Goal: Use online tool/utility: Utilize a website feature to perform a specific function

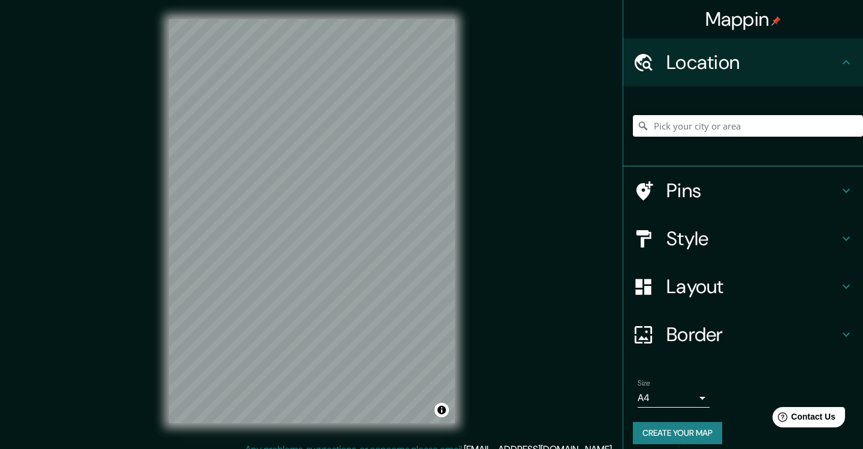
click at [736, 128] on input "Pick your city or area" at bounding box center [748, 126] width 230 height 22
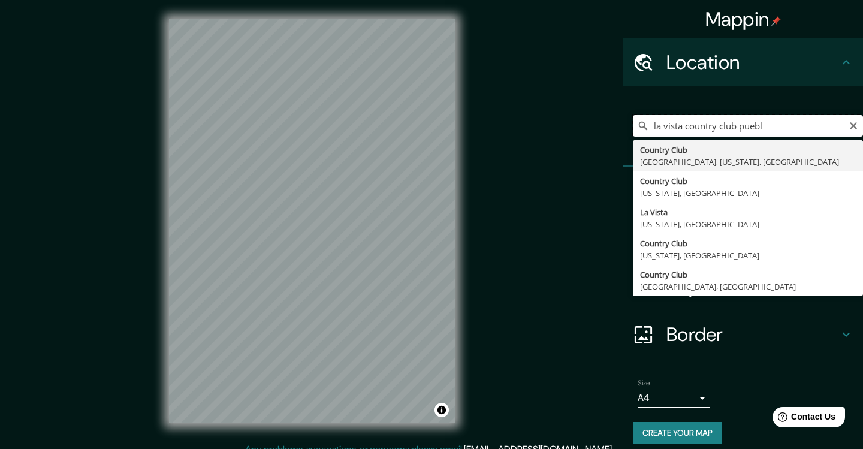
type input "la vista country club puebla"
click at [824, 127] on input "la vista country club puebla" at bounding box center [748, 126] width 230 height 22
drag, startPoint x: 832, startPoint y: 129, endPoint x: 642, endPoint y: 129, distance: 189.4
click at [642, 129] on div "la vista country club [GEOGRAPHIC_DATA], [US_STATE], [GEOGRAPHIC_DATA] [US_STAT…" at bounding box center [748, 126] width 230 height 22
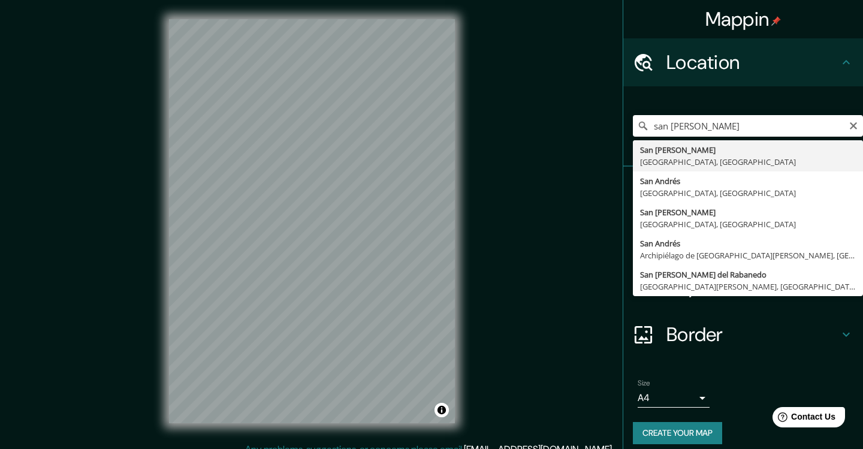
type input "[GEOGRAPHIC_DATA][PERSON_NAME], [GEOGRAPHIC_DATA], [GEOGRAPHIC_DATA]"
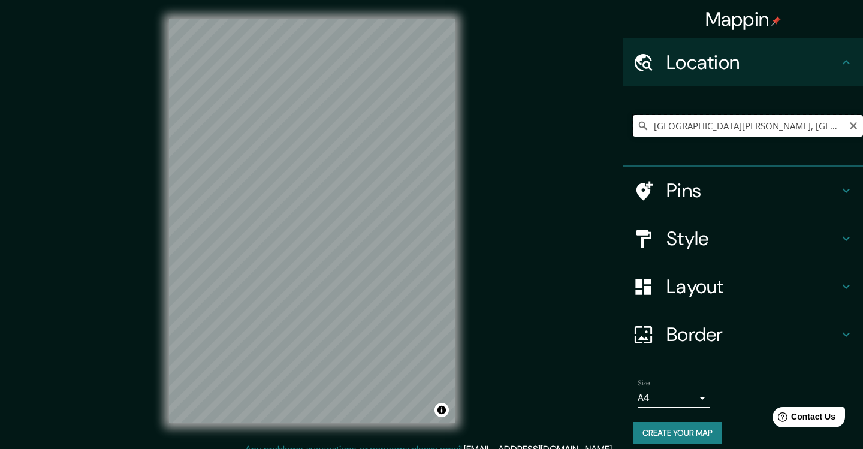
click at [756, 125] on input "[GEOGRAPHIC_DATA][PERSON_NAME], [GEOGRAPHIC_DATA], [GEOGRAPHIC_DATA]" at bounding box center [748, 126] width 230 height 22
click at [857, 128] on icon "Clear" at bounding box center [853, 126] width 10 height 10
click at [829, 125] on input "Country Club, [GEOGRAPHIC_DATA], [US_STATE], [GEOGRAPHIC_DATA]" at bounding box center [748, 126] width 230 height 22
click at [862, 126] on input "Country Club, [GEOGRAPHIC_DATA], [US_STATE], [GEOGRAPHIC_DATA]" at bounding box center [748, 126] width 230 height 22
type input "Country Club, [GEOGRAPHIC_DATA], [US_STATE], [GEOGRAPHIC_DATA]"
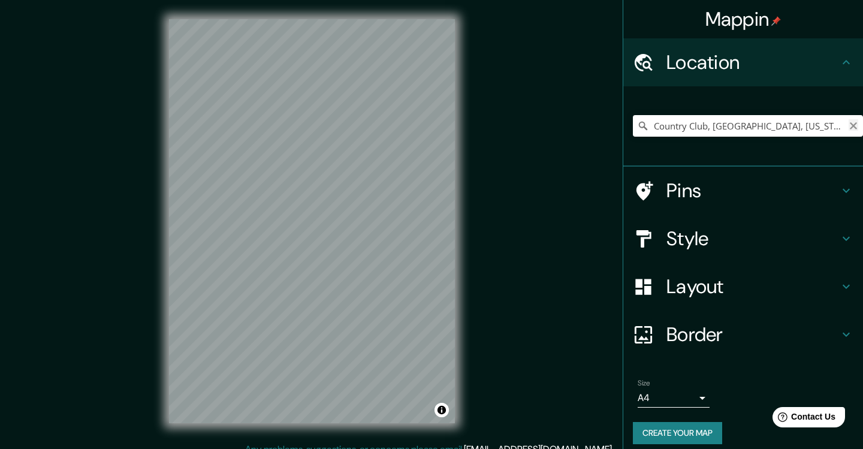
click at [856, 126] on icon "Clear" at bounding box center [853, 126] width 10 height 10
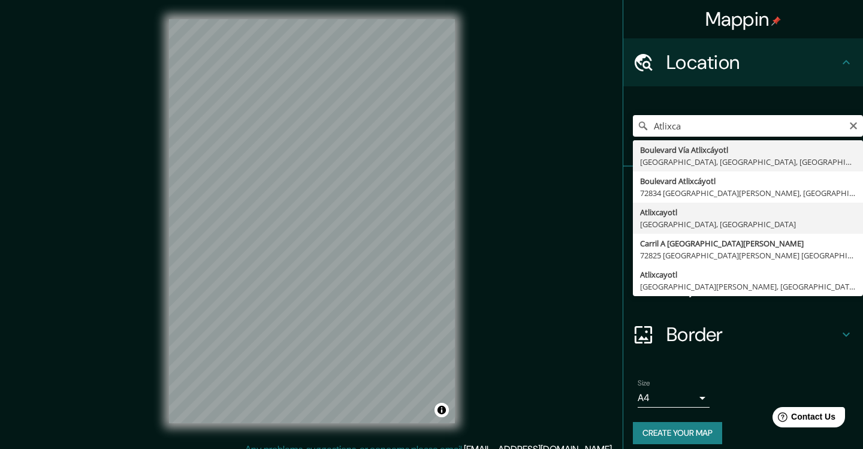
type input "Atlixcayotl, [GEOGRAPHIC_DATA], [GEOGRAPHIC_DATA], [GEOGRAPHIC_DATA]"
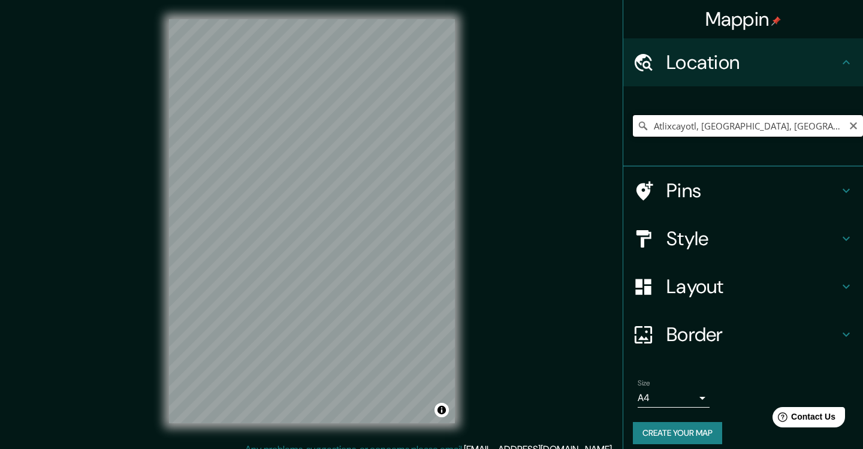
click at [690, 130] on input "Atlixcayotl, [GEOGRAPHIC_DATA], [GEOGRAPHIC_DATA], [GEOGRAPHIC_DATA]" at bounding box center [748, 126] width 230 height 22
click at [725, 132] on input "Atlixcayotl, [GEOGRAPHIC_DATA], [GEOGRAPHIC_DATA], [GEOGRAPHIC_DATA]" at bounding box center [748, 126] width 230 height 22
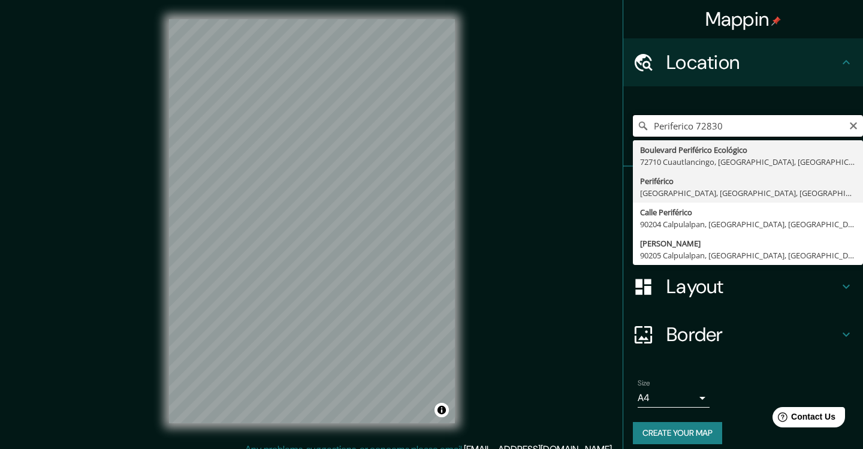
scroll to position [9, 0]
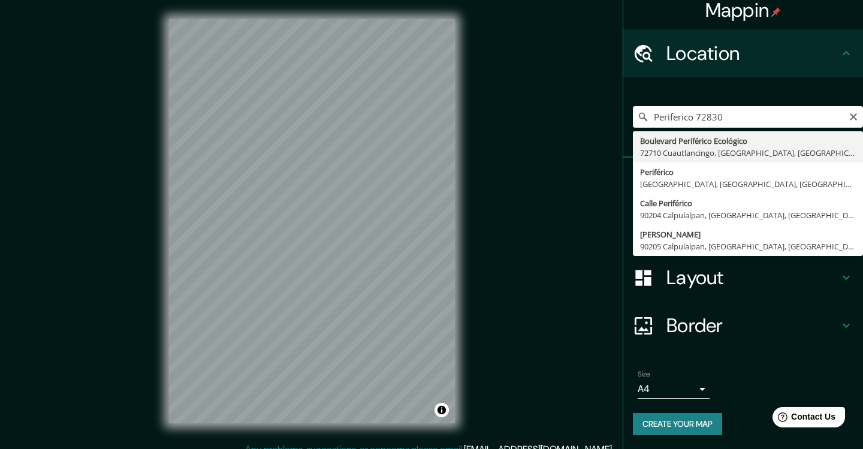
type input "Boulevard Periférico Ecológico, 72710 Cuautlancingo, [GEOGRAPHIC_DATA], [GEOGRA…"
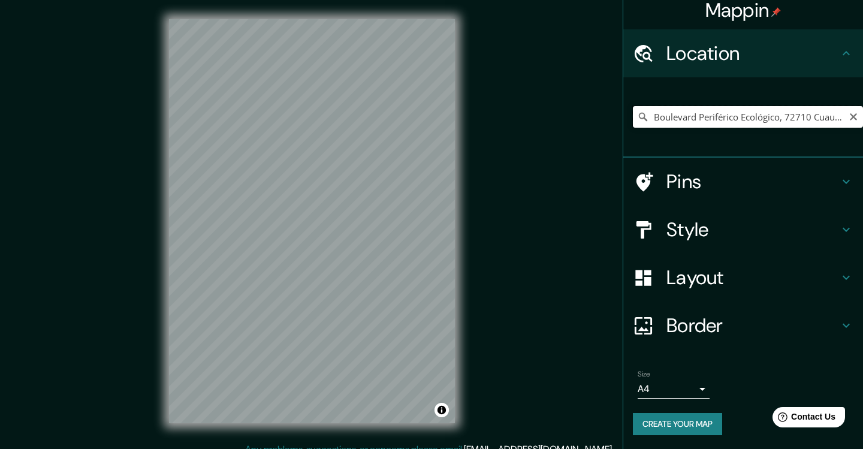
click at [752, 119] on input "Boulevard Periférico Ecológico, 72710 Cuautlancingo, [GEOGRAPHIC_DATA], [GEOGRA…" at bounding box center [748, 117] width 230 height 22
click at [850, 113] on icon "Clear" at bounding box center [853, 116] width 7 height 7
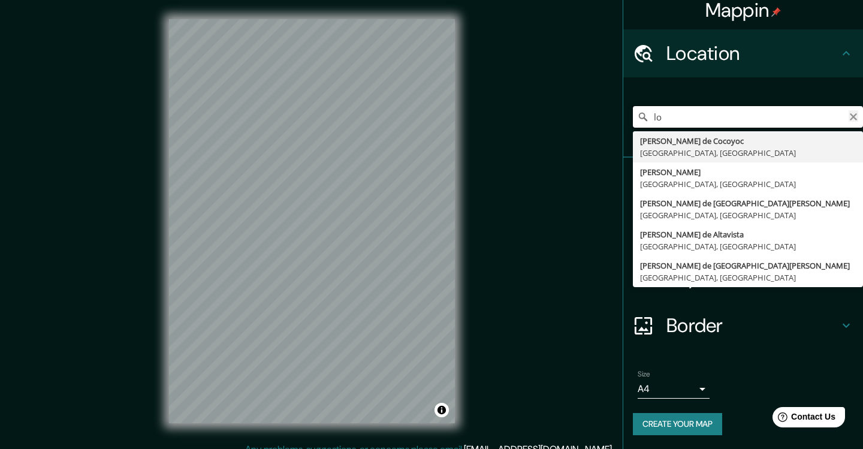
type input "l"
type input "[MEDICAL_DATA]"
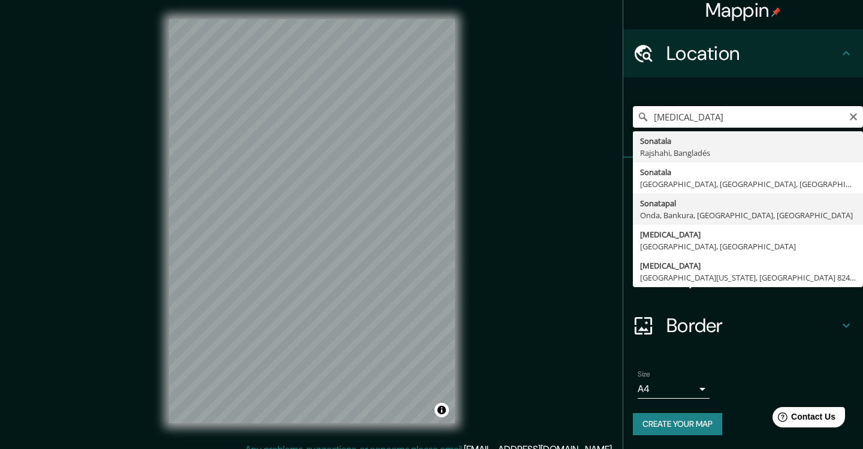
scroll to position [13, 0]
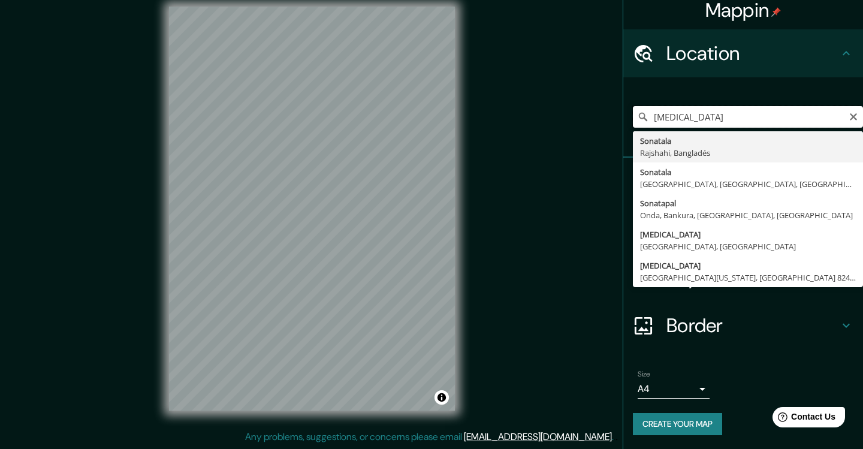
click at [723, 119] on input "[MEDICAL_DATA]" at bounding box center [748, 117] width 230 height 22
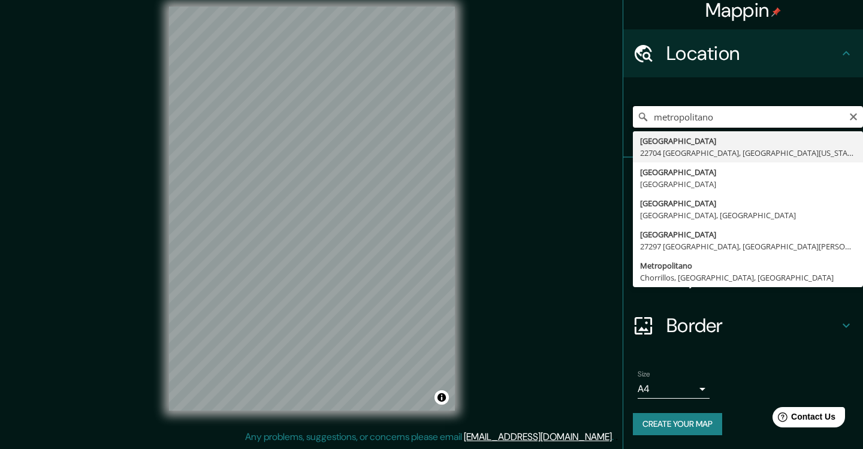
type input "metropolitano"
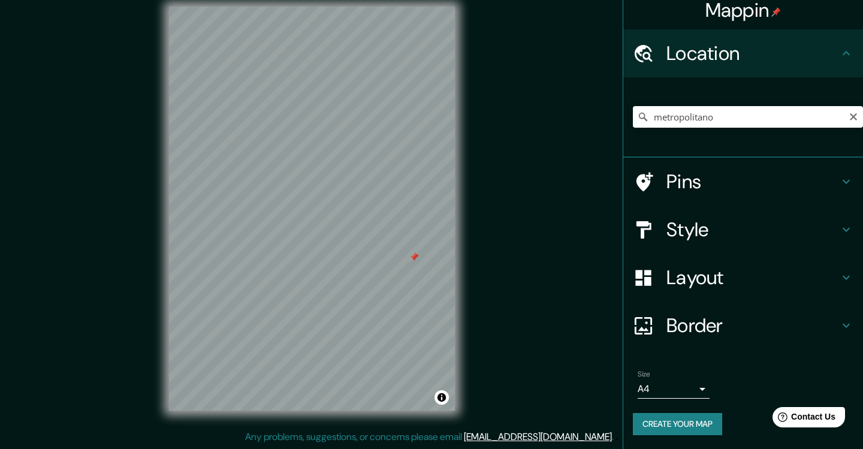
click at [416, 259] on div at bounding box center [414, 257] width 10 height 10
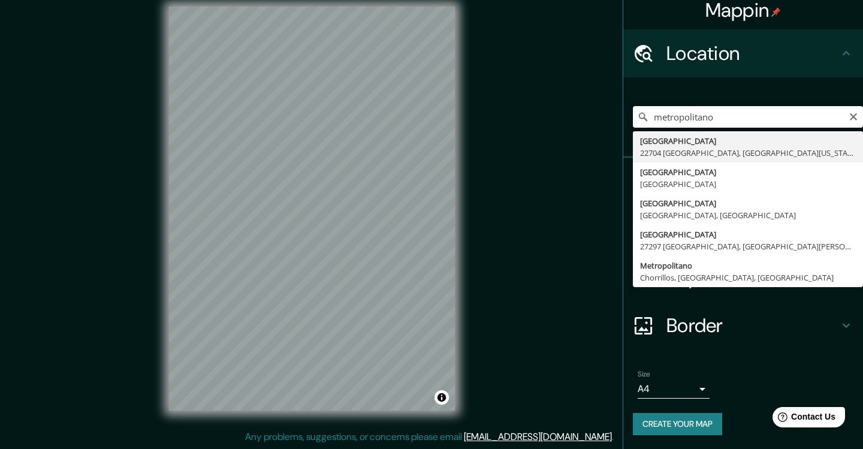
click at [723, 111] on input "metropolitano" at bounding box center [748, 117] width 230 height 22
click at [715, 120] on input "metropolitano" at bounding box center [748, 117] width 230 height 22
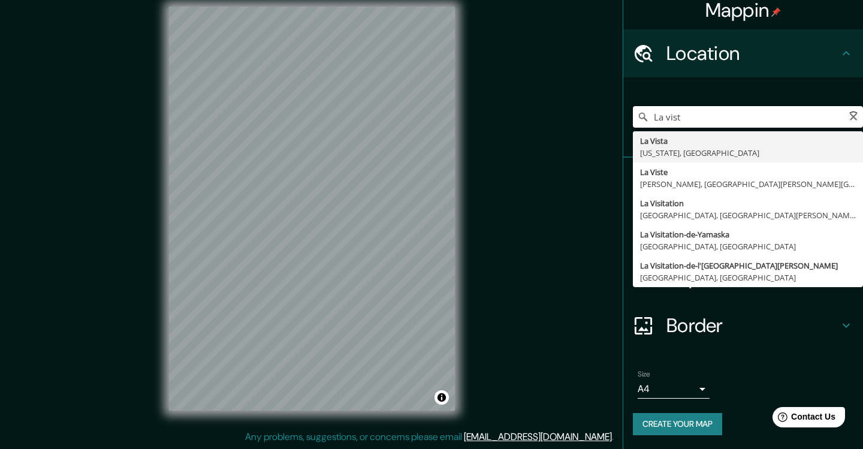
type input "La vista"
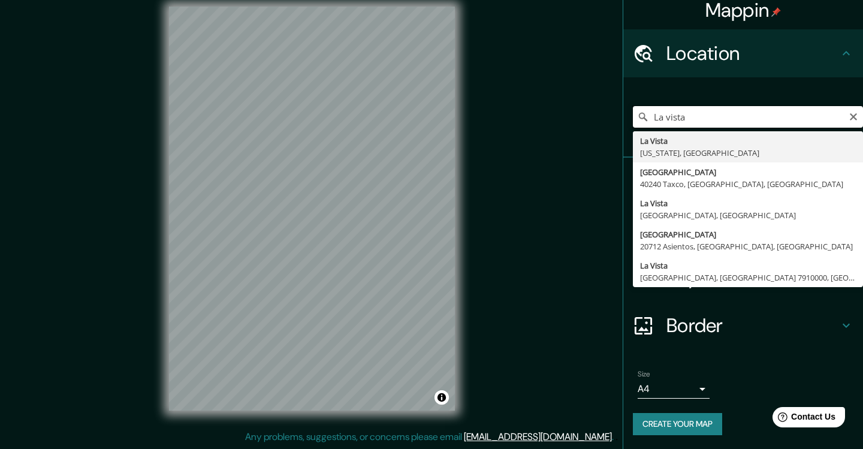
click at [696, 119] on input "La vista" at bounding box center [748, 117] width 230 height 22
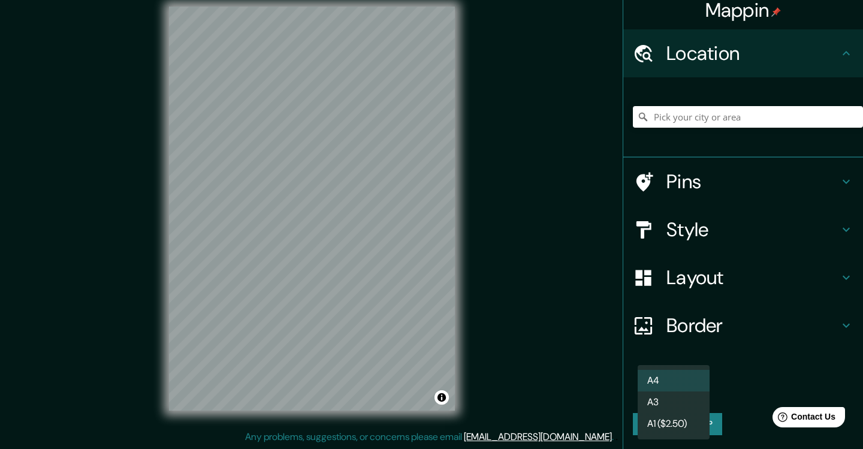
click at [690, 383] on body "Mappin Location Pins Style Layout Border Choose a border. Hint : you can make l…" at bounding box center [431, 211] width 863 height 449
click at [680, 399] on li "A3" at bounding box center [674, 402] width 72 height 22
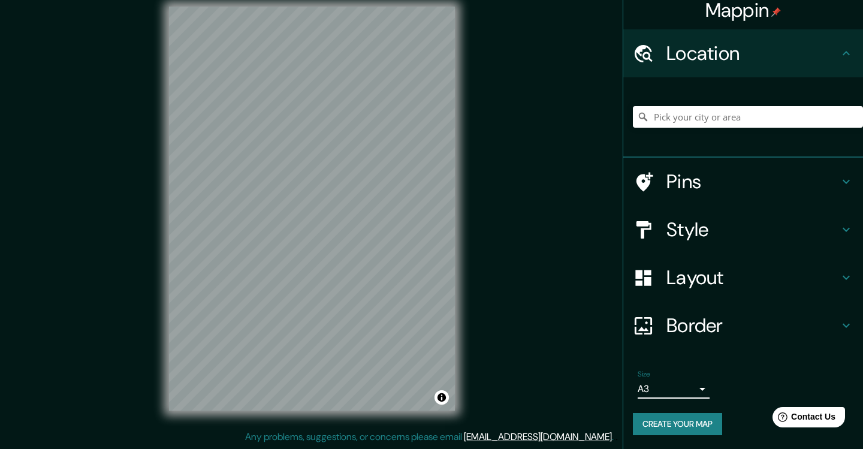
click at [684, 388] on body "Mappin Location Pins Style Layout Border Choose a border. Hint : you can make l…" at bounding box center [431, 211] width 863 height 449
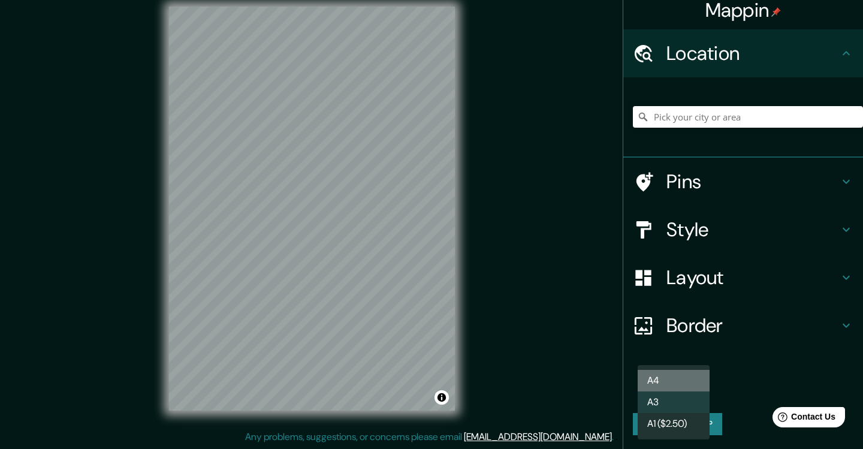
click at [673, 386] on li "A4" at bounding box center [674, 381] width 72 height 22
click at [675, 389] on body "Mappin Location Pins Style Layout Border Choose a border. Hint : you can make l…" at bounding box center [431, 211] width 863 height 449
click at [676, 379] on li "A4" at bounding box center [674, 381] width 72 height 22
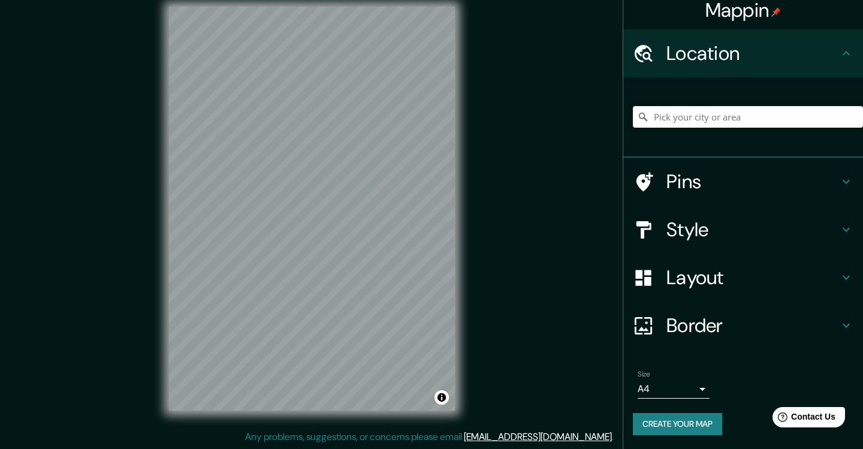
click at [681, 128] on div at bounding box center [748, 117] width 230 height 60
click at [682, 118] on input "Pick your city or area" at bounding box center [748, 117] width 230 height 22
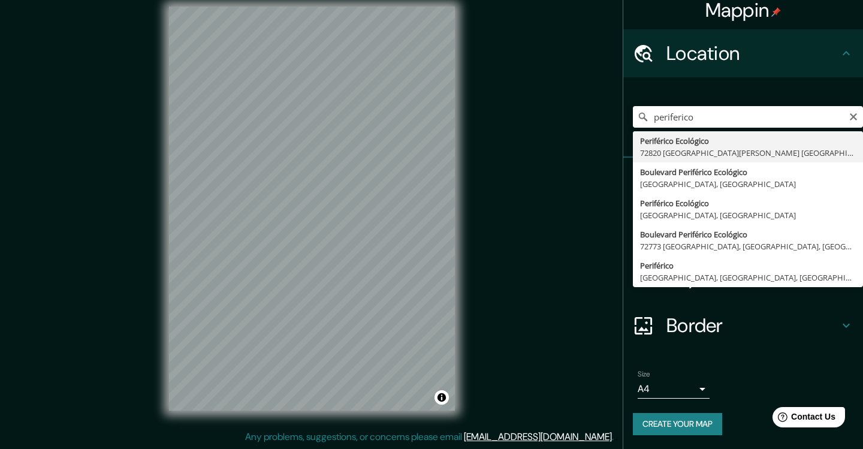
type input "Periférico Ecológico, 72820 [GEOGRAPHIC_DATA][PERSON_NAME] [GEOGRAPHIC_DATA], […"
